Goal: Information Seeking & Learning: Learn about a topic

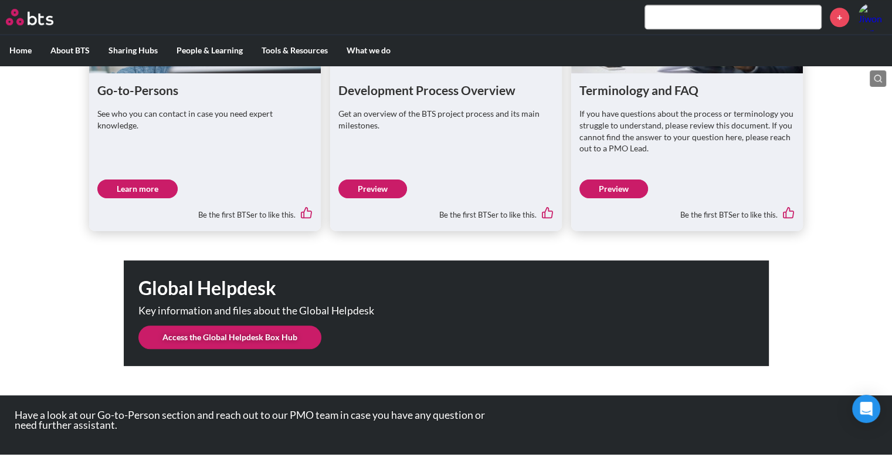
scroll to position [1118, 0]
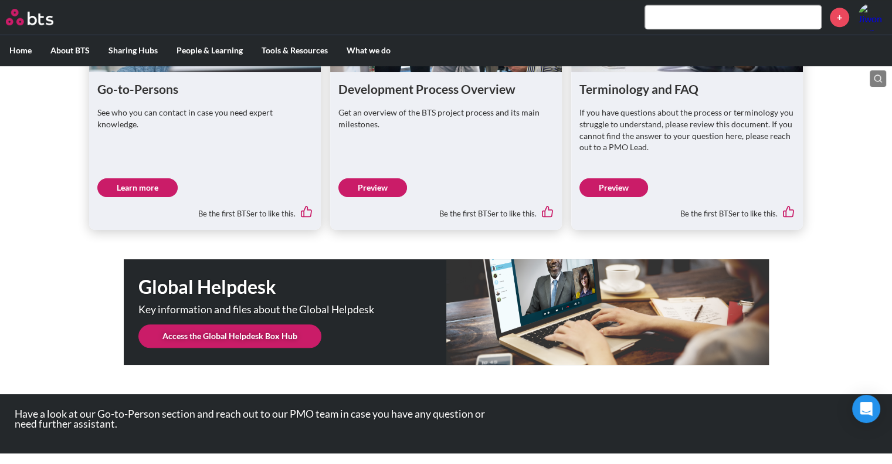
click at [385, 190] on link "Preview" at bounding box center [373, 187] width 69 height 19
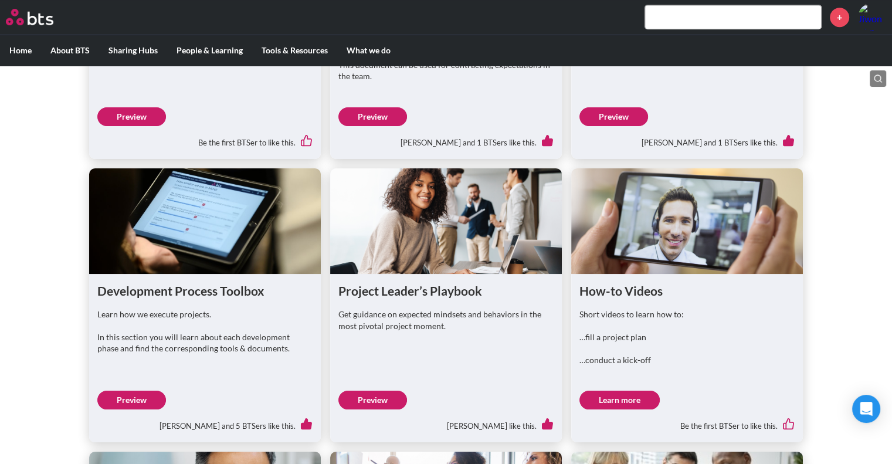
scroll to position [590, 0]
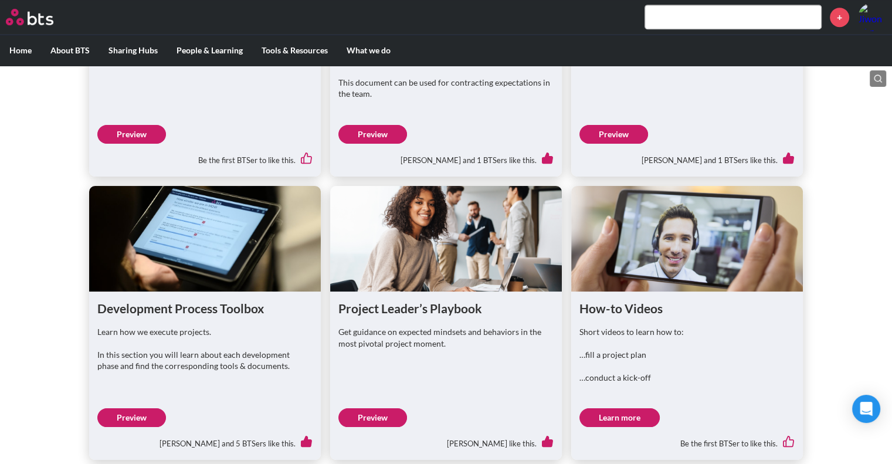
click at [146, 427] on link "Preview" at bounding box center [131, 417] width 69 height 19
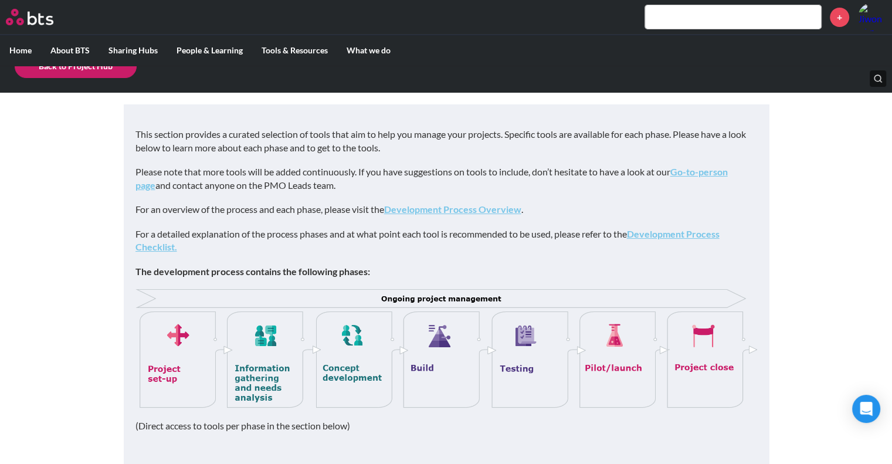
scroll to position [176, 0]
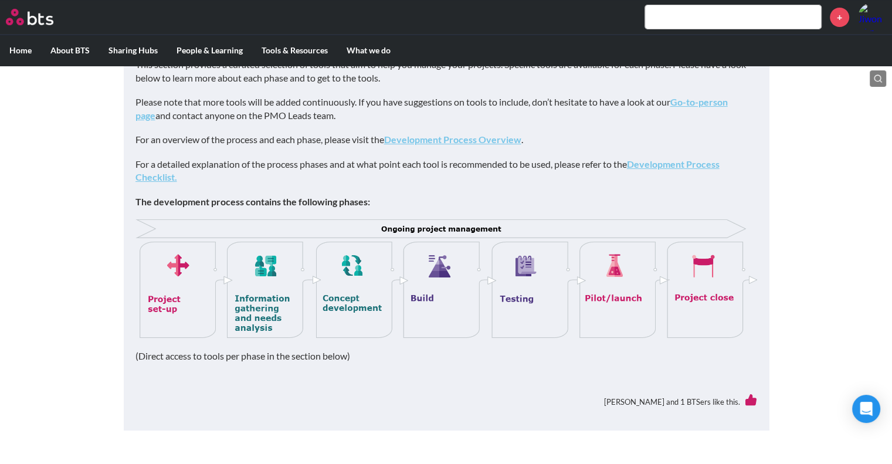
click at [343, 302] on img at bounding box center [447, 278] width 622 height 119
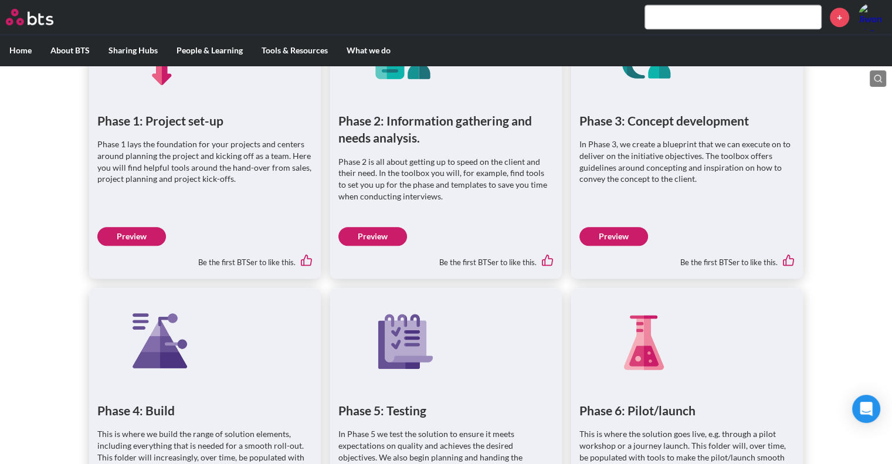
scroll to position [704, 0]
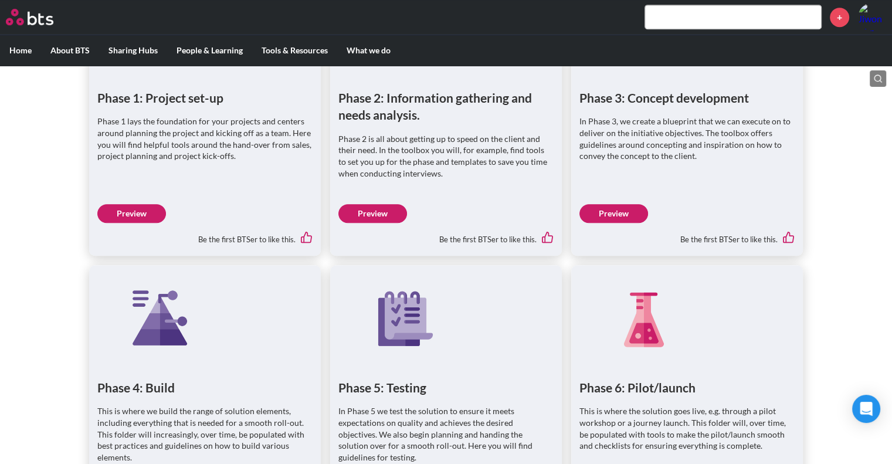
click at [629, 211] on link "Preview" at bounding box center [614, 213] width 69 height 19
